Goal: Task Accomplishment & Management: Use online tool/utility

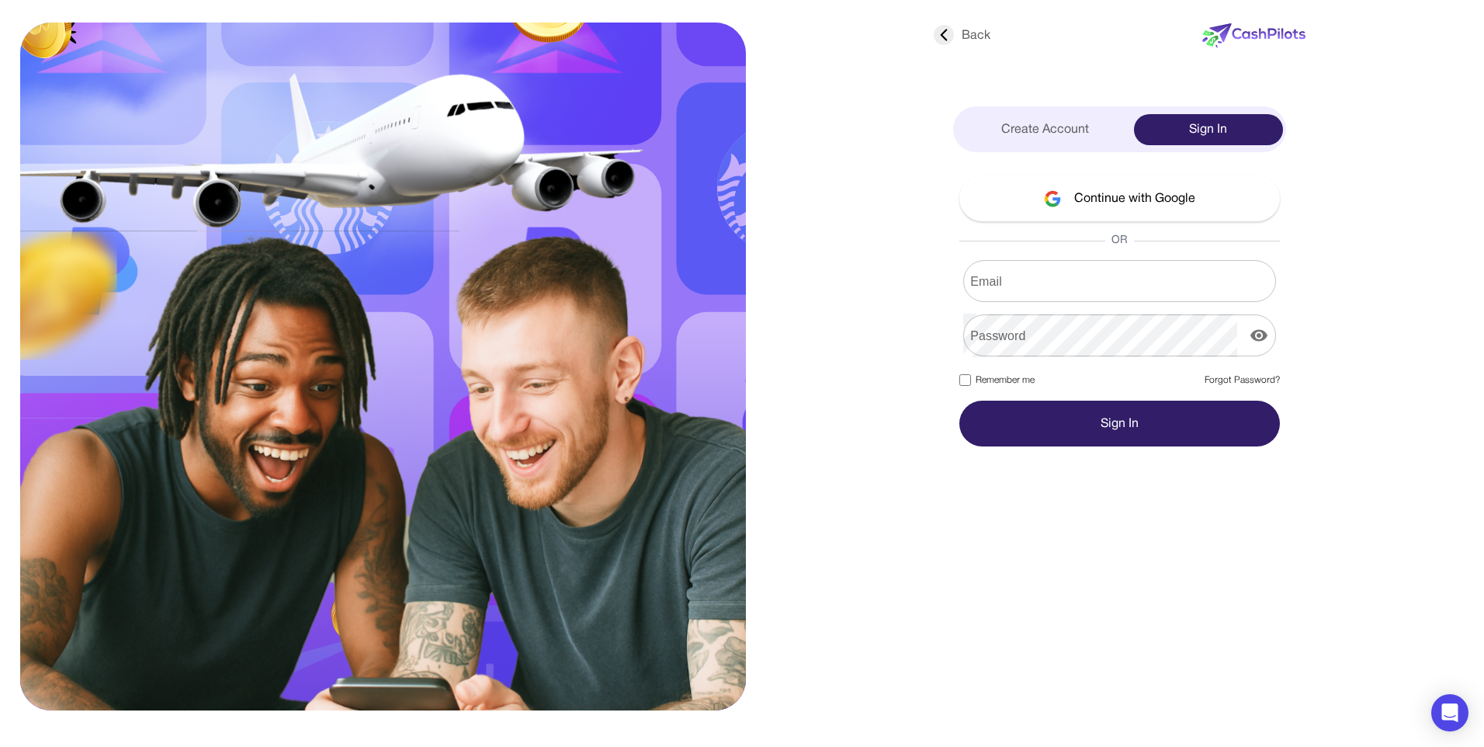
click at [826, 362] on div at bounding box center [534, 360] width 724 height 688
click at [1050, 208] on button "Continue with Google" at bounding box center [1119, 198] width 321 height 46
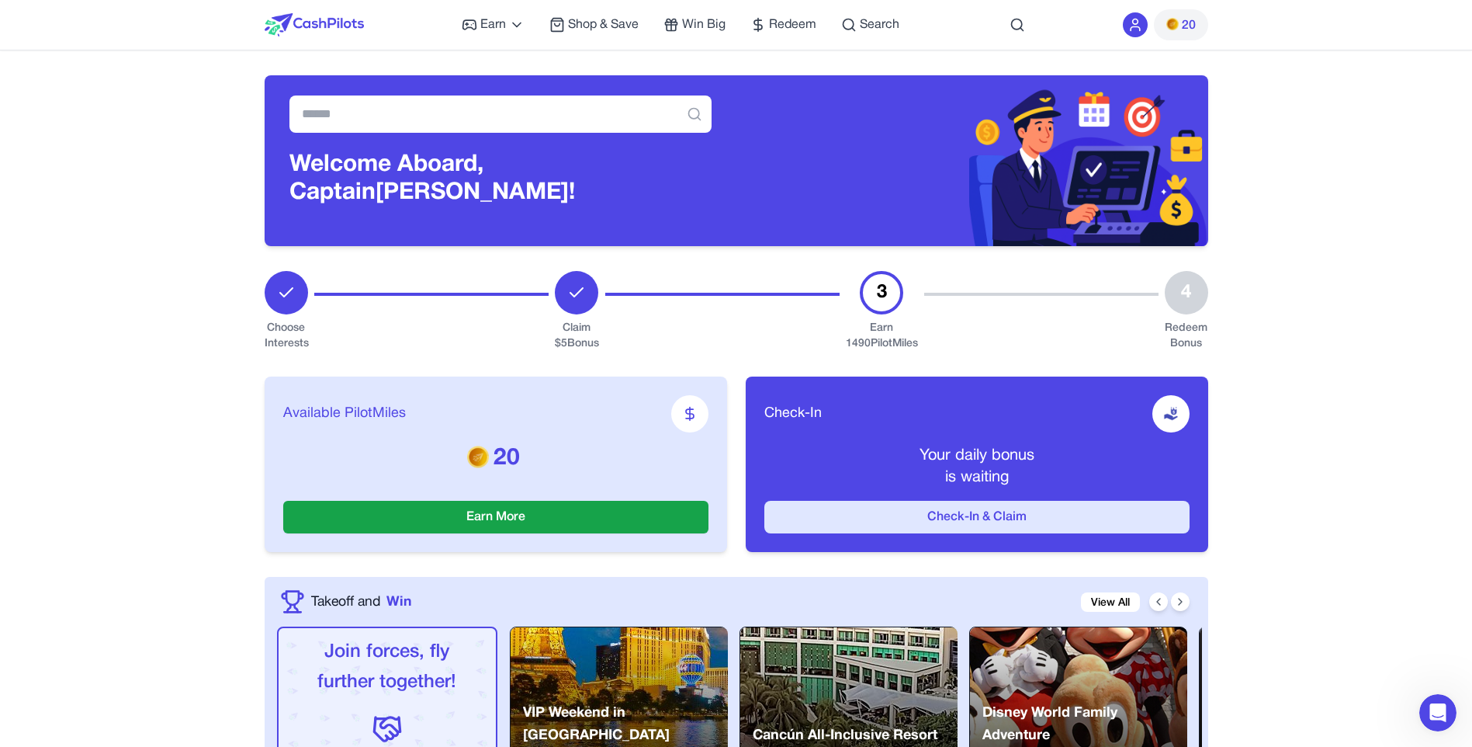
click at [942, 514] on button "Check-In & Claim" at bounding box center [976, 517] width 425 height 33
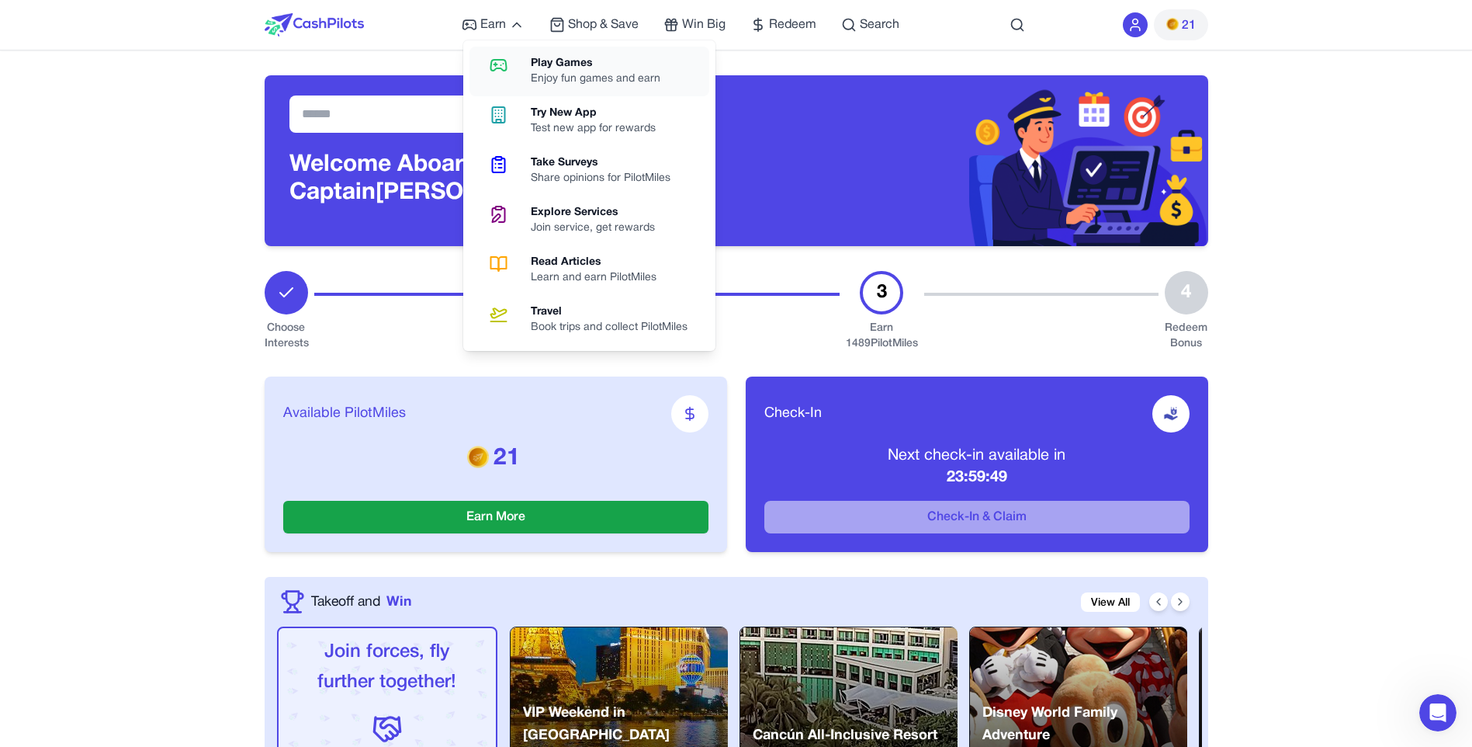
click at [578, 78] on div "Enjoy fun games and earn" at bounding box center [602, 79] width 142 height 16
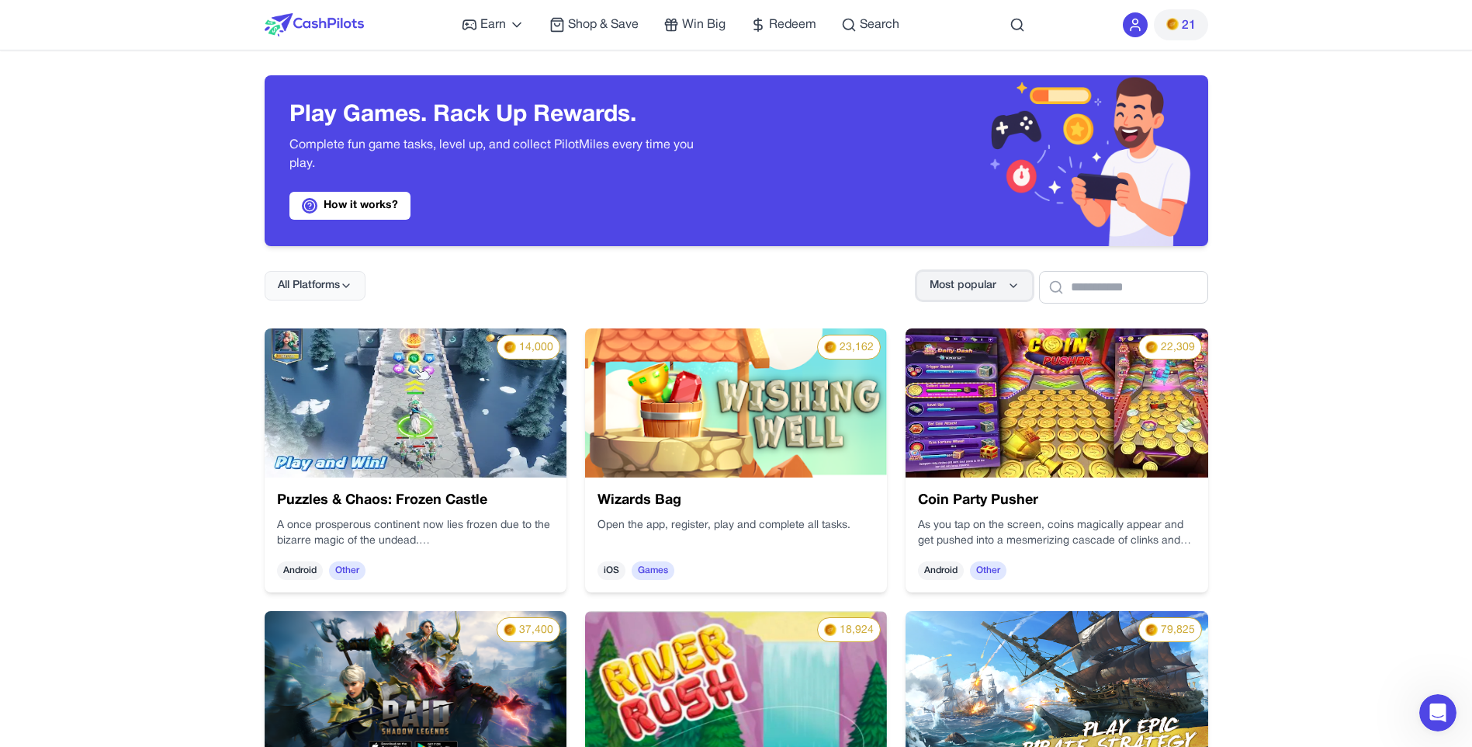
click at [930, 280] on span "Most popular" at bounding box center [963, 286] width 67 height 16
click at [362, 283] on button "All Platforms" at bounding box center [315, 285] width 101 height 29
click at [328, 355] on div "Web" at bounding box center [313, 353] width 97 height 33
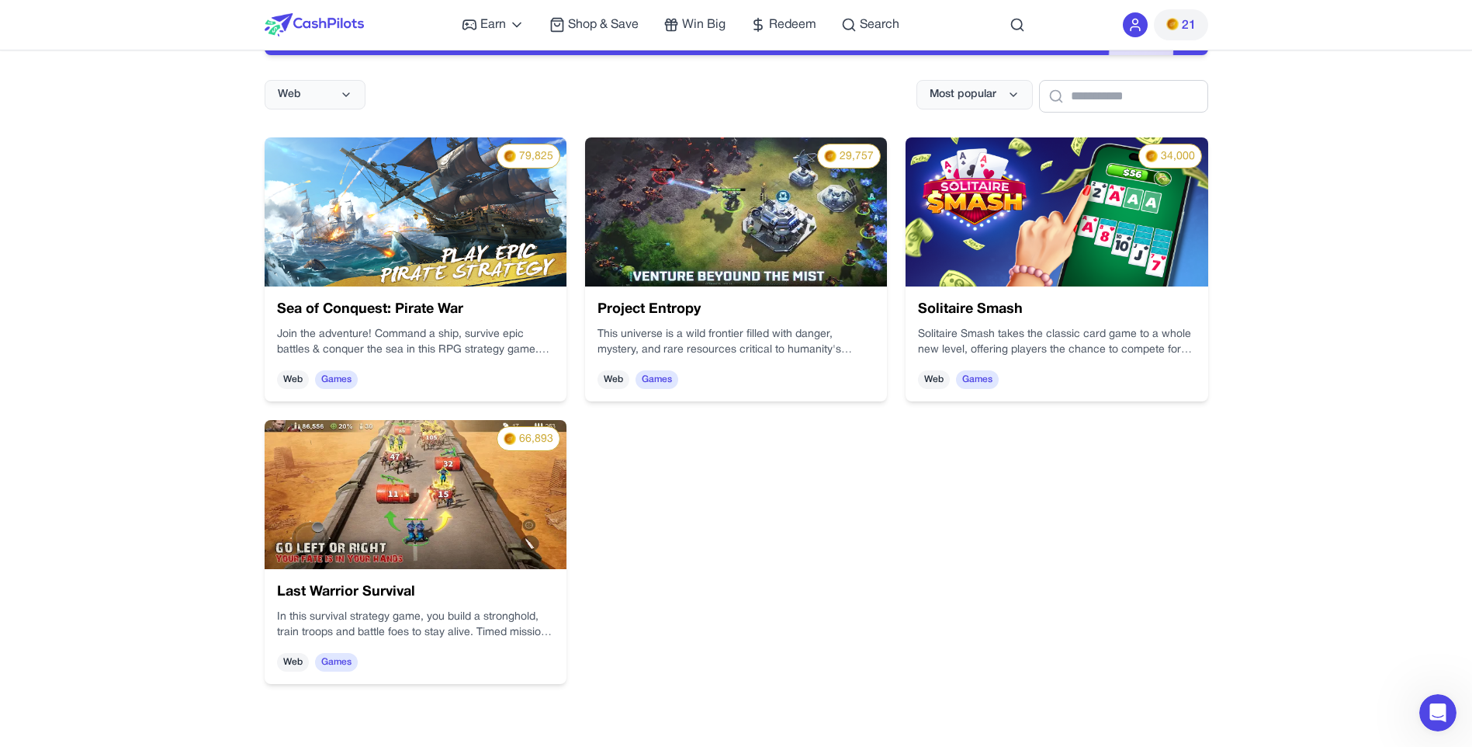
scroll to position [233, 0]
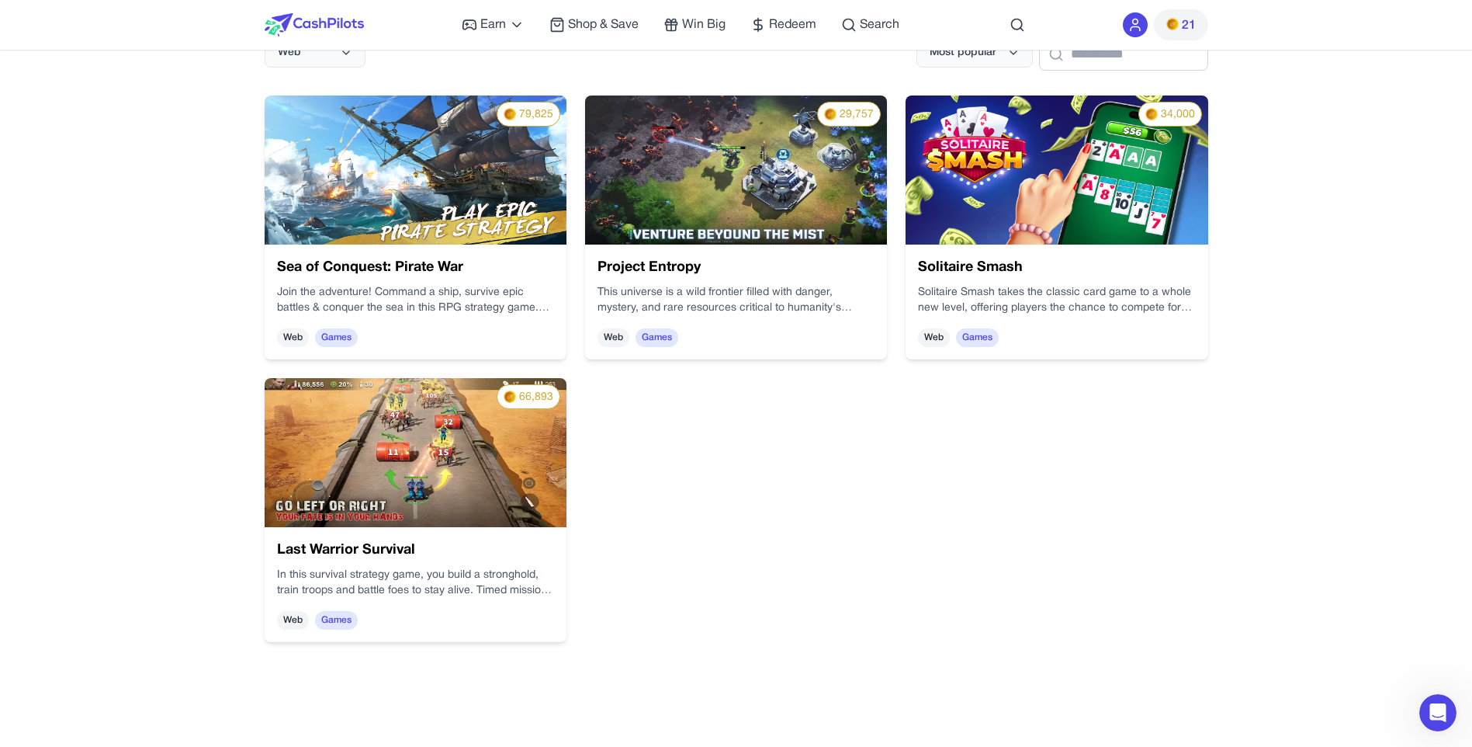
click at [458, 448] on img at bounding box center [416, 452] width 302 height 149
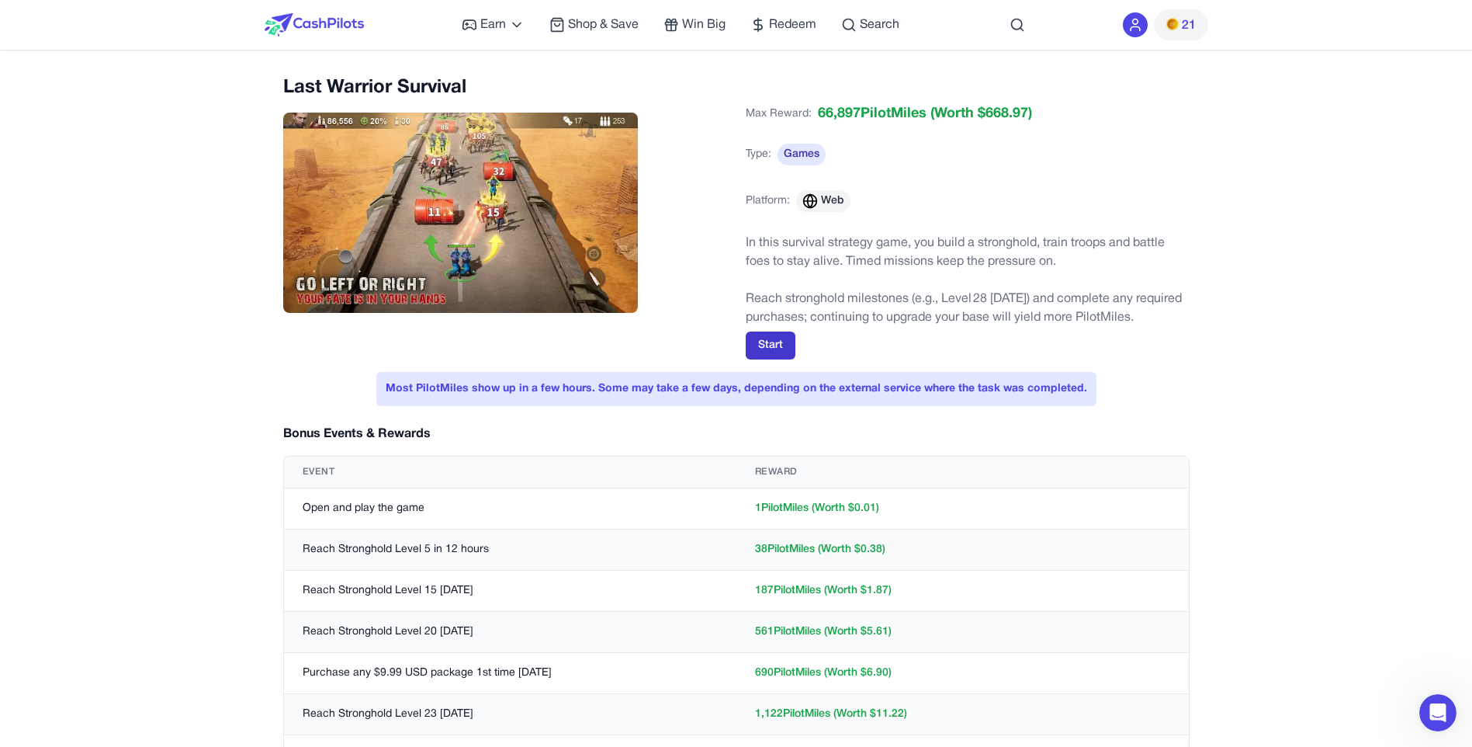
click at [764, 338] on button "Start" at bounding box center [771, 345] width 50 height 28
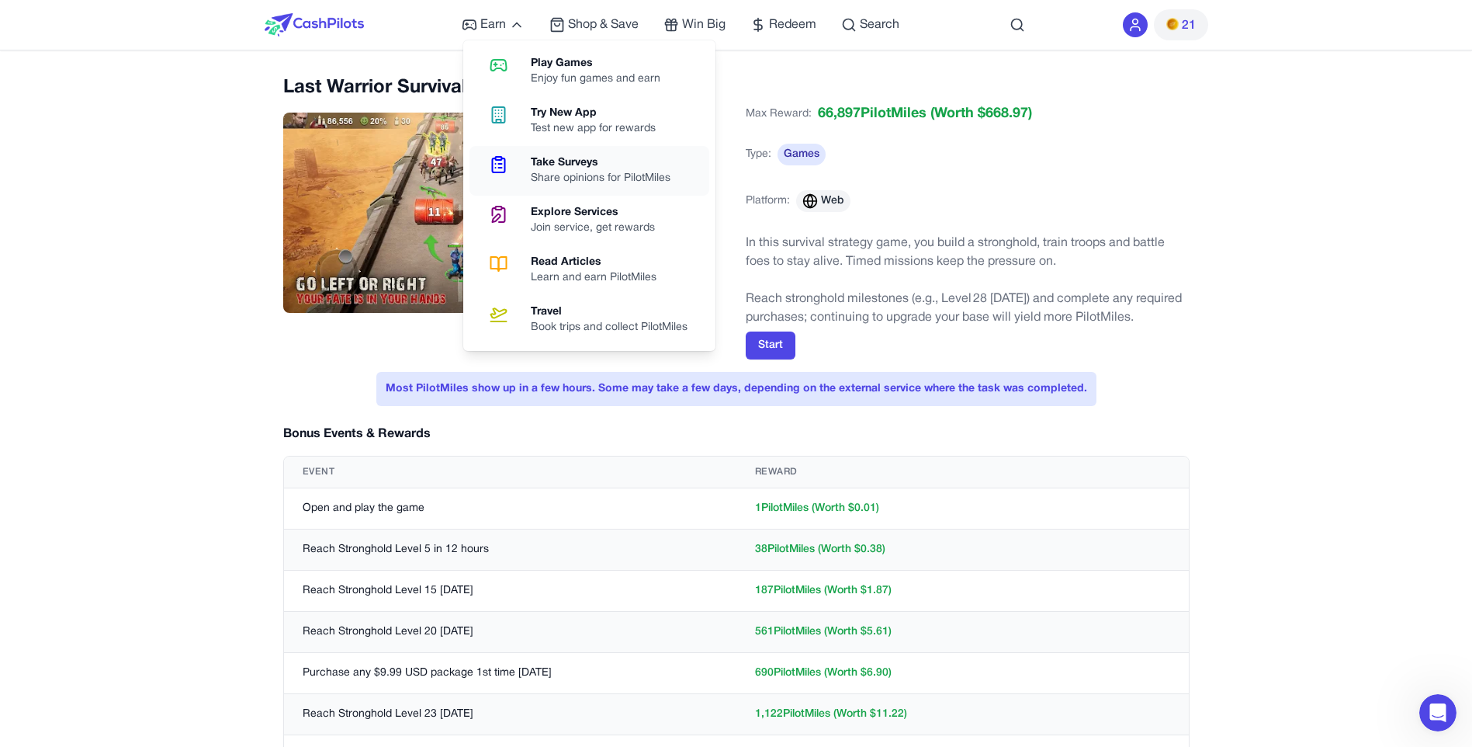
click at [601, 162] on div "Take Surveys" at bounding box center [607, 163] width 152 height 16
